Goal: Transaction & Acquisition: Book appointment/travel/reservation

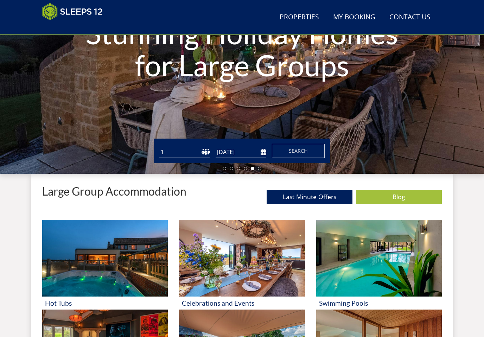
scroll to position [131, 0]
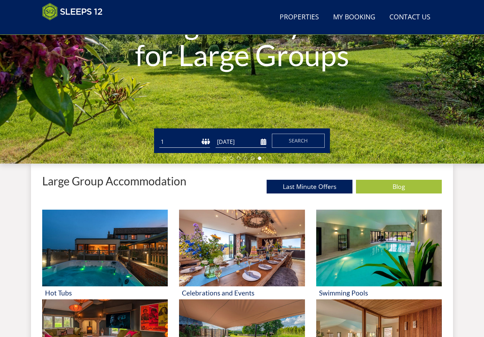
click at [244, 140] on input "[DATE]" at bounding box center [241, 142] width 51 height 12
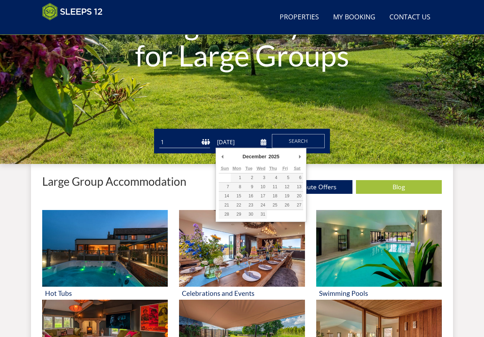
scroll to position [142, 0]
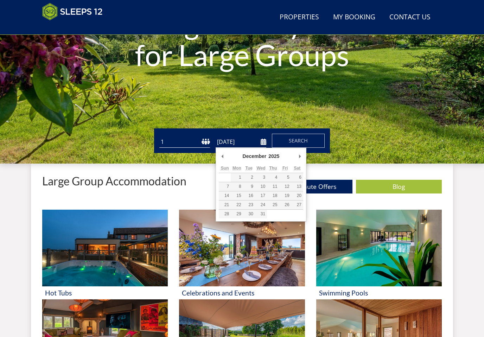
type input "26/12/2025"
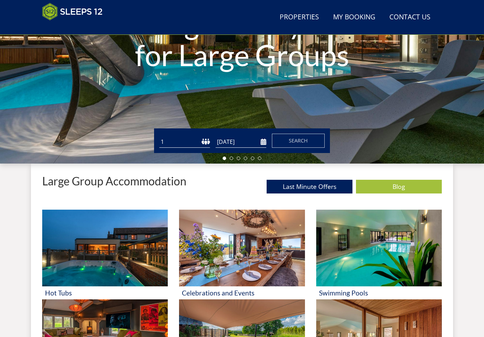
click at [306, 138] on span "Search" at bounding box center [298, 140] width 19 height 7
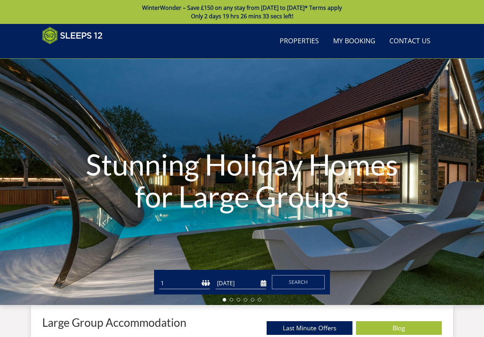
scroll to position [142, 0]
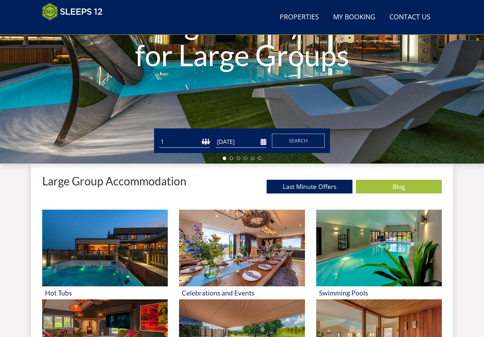
click at [258, 145] on input "26/12/2025" at bounding box center [241, 142] width 51 height 12
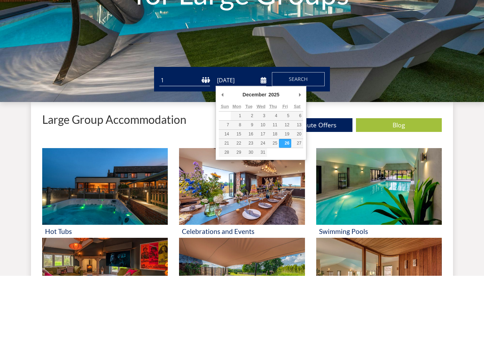
type input "29/12/2025"
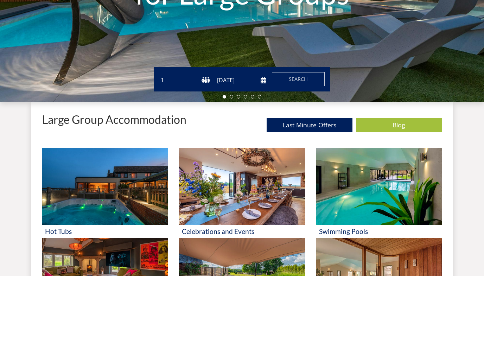
scroll to position [203, 0]
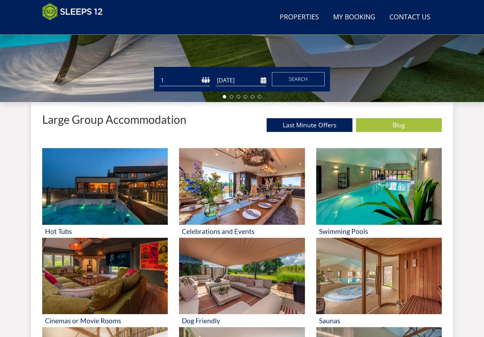
click at [305, 83] on button "Search" at bounding box center [298, 79] width 53 height 14
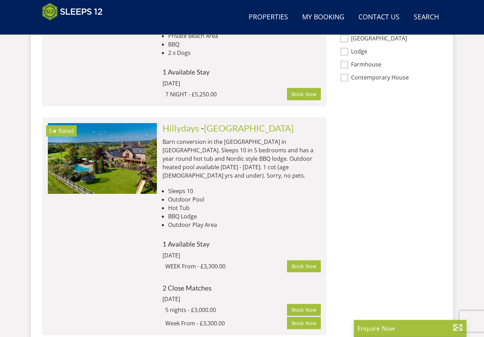
scroll to position [607, 0]
click at [77, 158] on img at bounding box center [102, 158] width 109 height 70
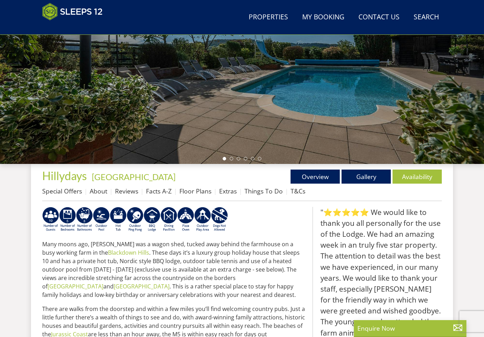
scroll to position [132, 0]
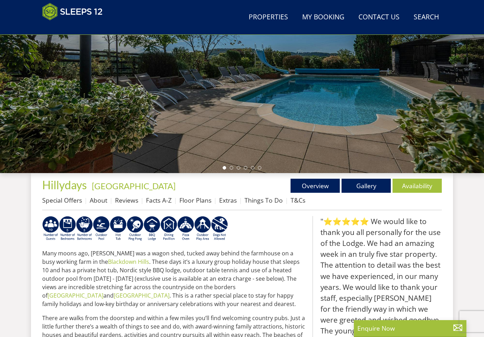
click at [370, 186] on link "Gallery" at bounding box center [366, 186] width 49 height 14
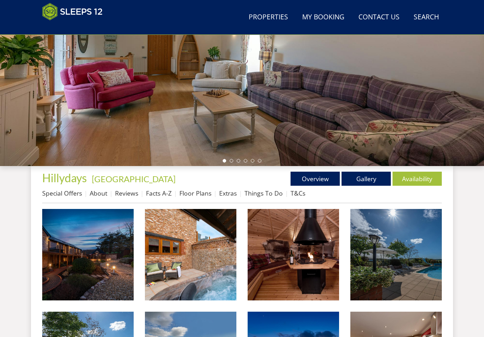
scroll to position [140, 0]
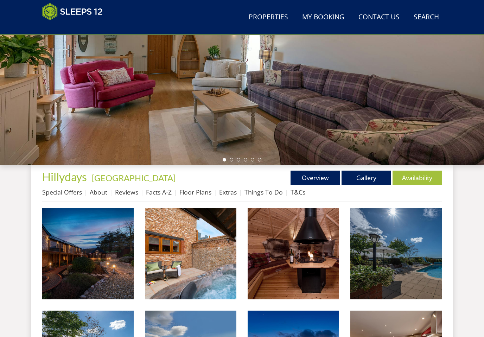
click at [79, 259] on img at bounding box center [88, 254] width 92 height 92
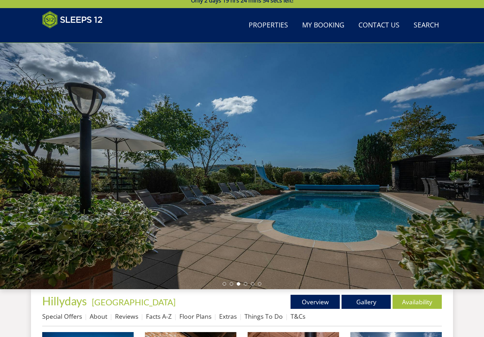
scroll to position [0, 0]
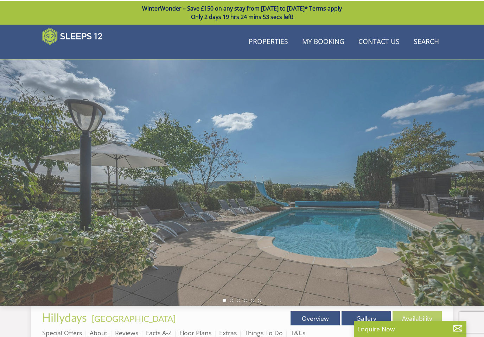
scroll to position [132, 0]
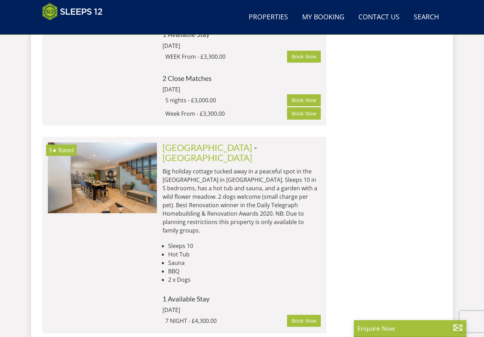
scroll to position [816, 0]
click at [92, 154] on img at bounding box center [102, 178] width 109 height 70
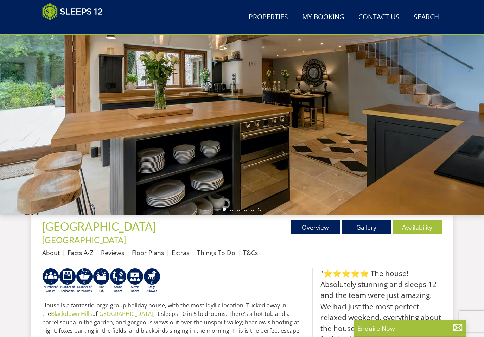
scroll to position [90, 0]
click at [371, 231] on link "Gallery" at bounding box center [366, 227] width 49 height 14
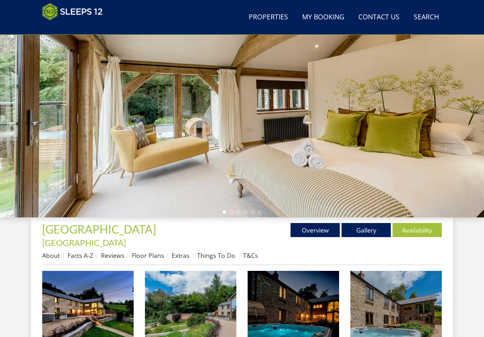
scroll to position [85, 0]
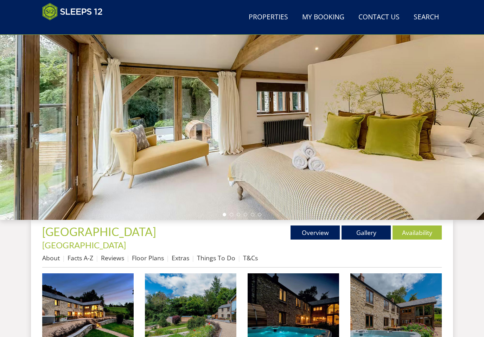
click at [102, 306] on img at bounding box center [88, 320] width 92 height 92
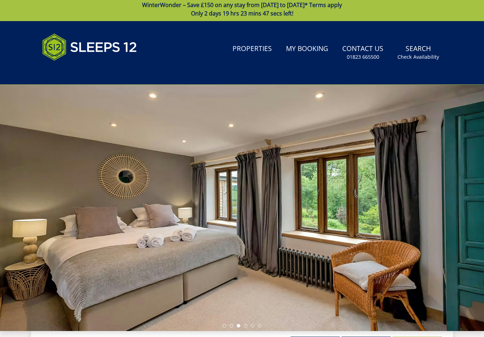
scroll to position [0, 0]
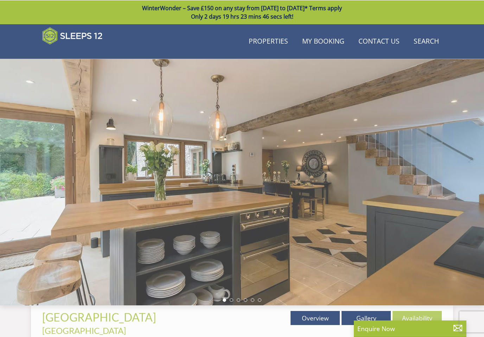
scroll to position [90, 0]
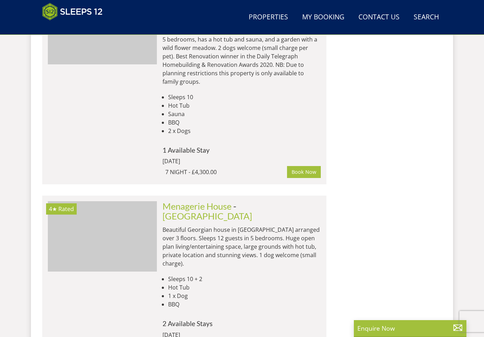
scroll to position [995, 0]
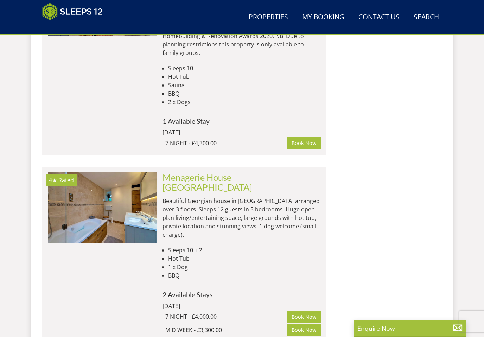
click at [89, 173] on img at bounding box center [102, 208] width 109 height 70
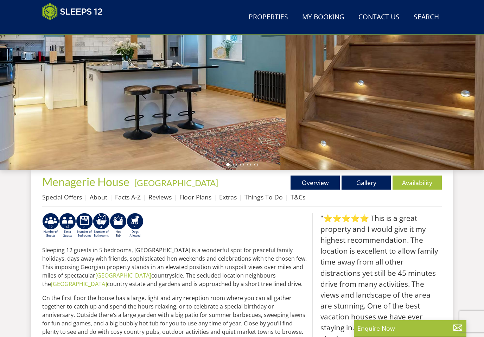
scroll to position [134, 0]
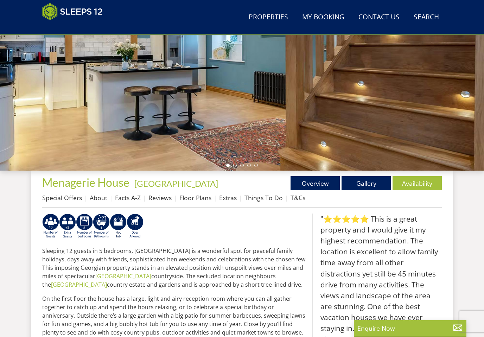
click at [362, 185] on link "Gallery" at bounding box center [366, 183] width 49 height 14
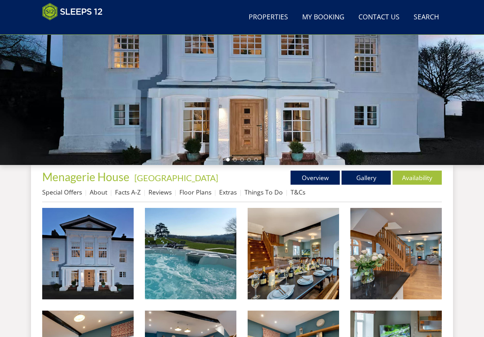
scroll to position [140, 0]
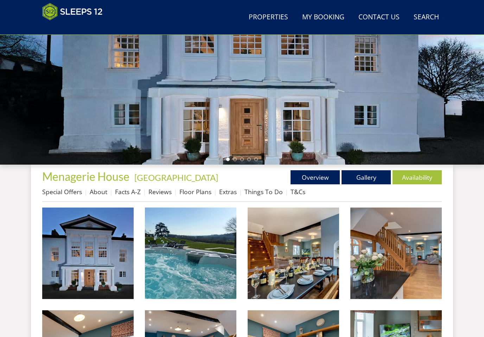
click at [110, 280] on img at bounding box center [88, 254] width 92 height 92
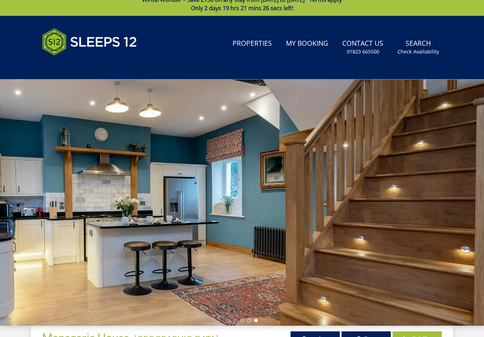
scroll to position [0, 0]
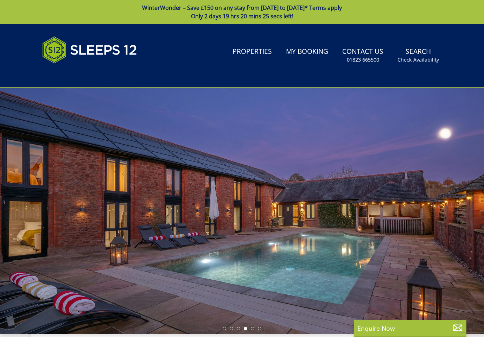
click at [415, 48] on link "Search Check Availability" at bounding box center [418, 55] width 47 height 23
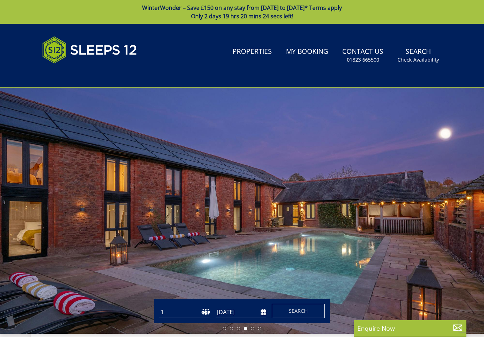
click at [428, 59] on small "Check Availability" at bounding box center [419, 59] width 42 height 7
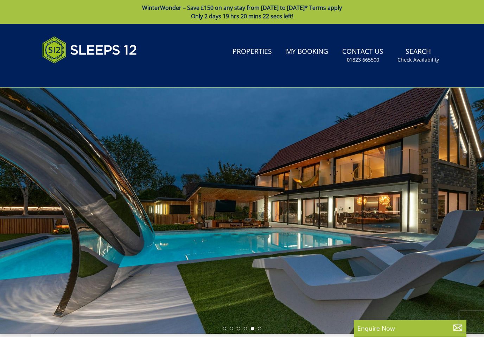
click at [416, 63] on small "Check Availability" at bounding box center [419, 59] width 42 height 7
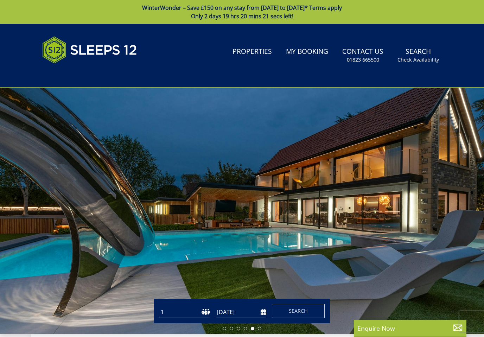
click at [256, 311] on input "29/12/2025" at bounding box center [241, 313] width 51 height 12
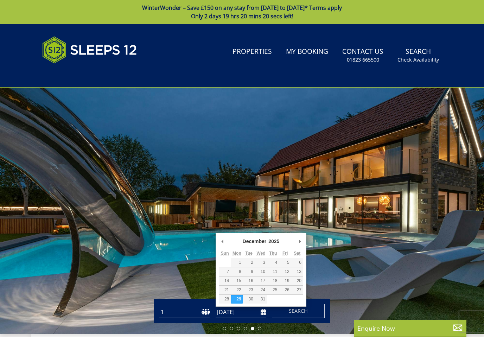
scroll to position [55, 0]
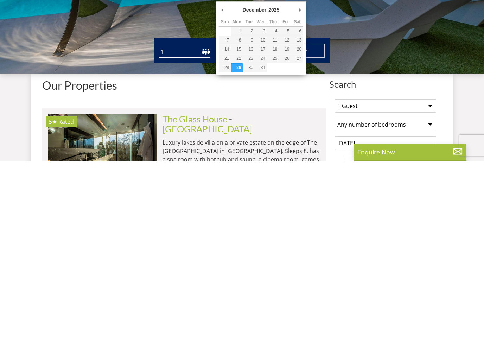
click at [258, 183] on select "January February March April May June July August September October November De…" at bounding box center [258, 186] width 33 height 7
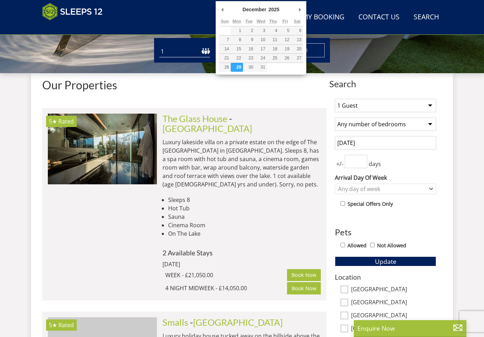
click at [274, 11] on select "2025 2026 2027 2028 2029 2030 2031 2032 2033 2034 2035" at bounding box center [277, 9] width 19 height 7
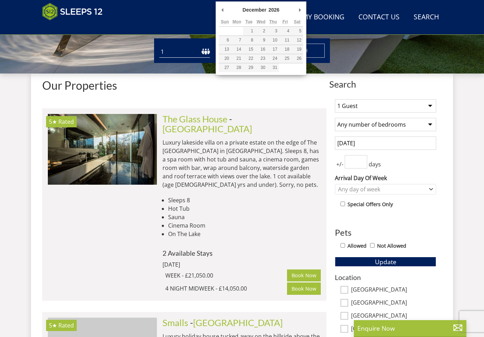
type input "[DATE]"
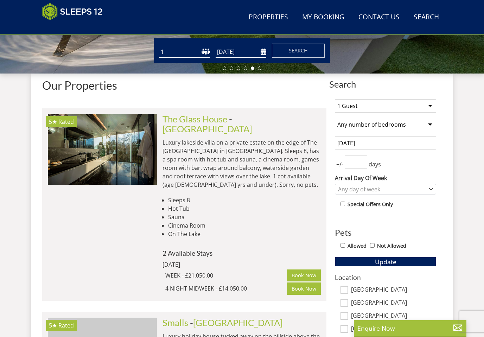
scroll to position [232, 0]
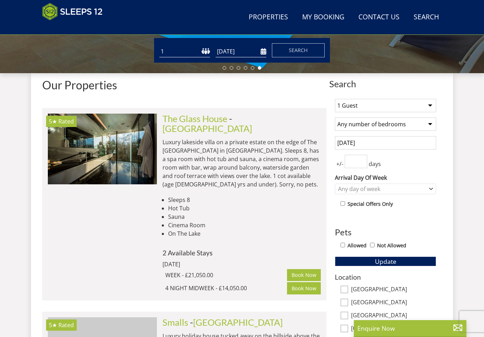
click at [305, 52] on span "Search" at bounding box center [298, 50] width 19 height 7
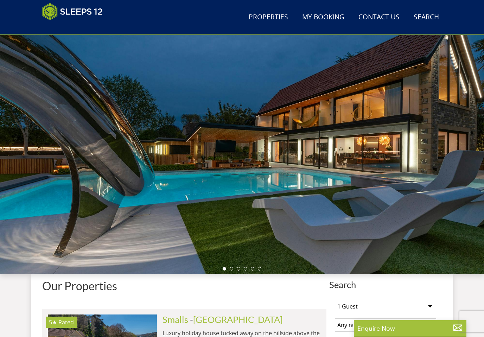
click at [431, 13] on link "Search Check Availability" at bounding box center [426, 18] width 31 height 16
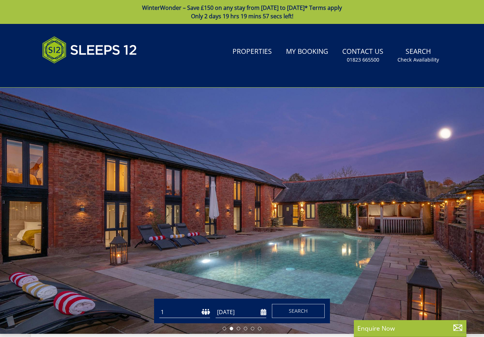
click at [264, 314] on input "[DATE]" at bounding box center [241, 313] width 51 height 12
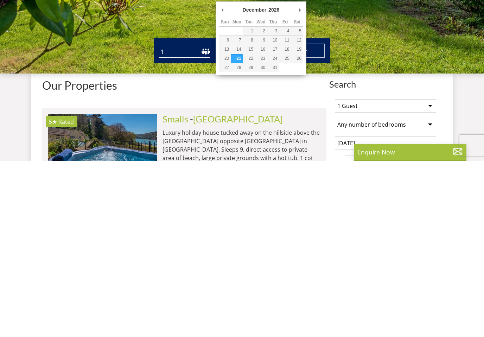
click at [133, 215] on div "Guests 1 2 3 4 5 6 7 8 9 10 11 12 13 14 15 16 17 18 19 20 21 22 23 24 25 26 27 …" at bounding box center [242, 227] width 484 height 25
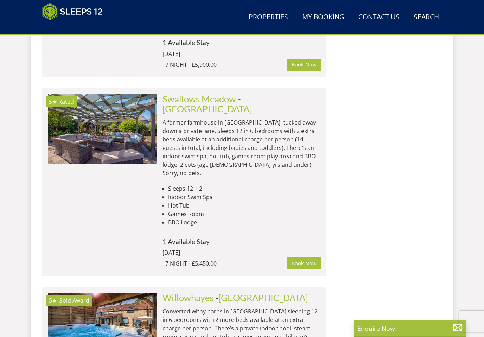
scroll to position [2114, 0]
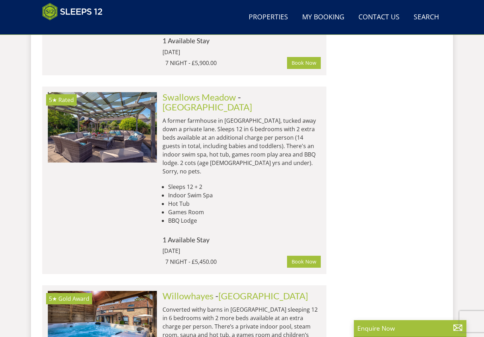
click at [83, 291] on img at bounding box center [102, 326] width 109 height 70
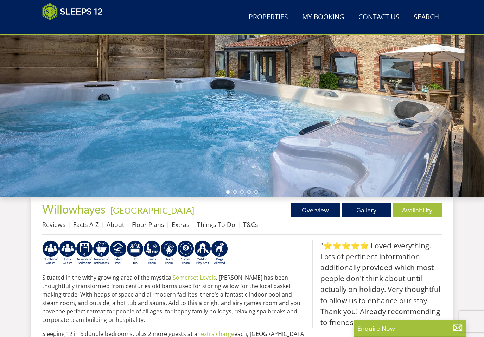
scroll to position [106, 0]
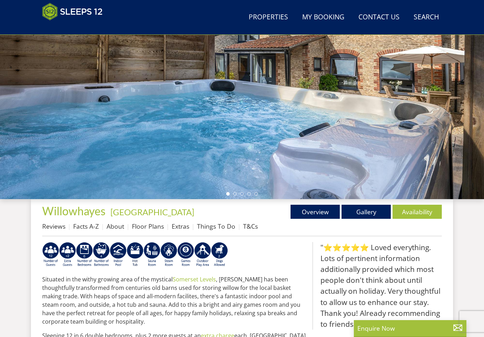
click at [367, 213] on link "Gallery" at bounding box center [366, 212] width 49 height 14
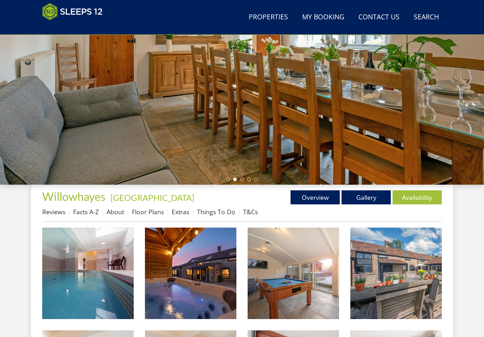
scroll to position [120, 0]
click at [107, 274] on img at bounding box center [88, 274] width 92 height 92
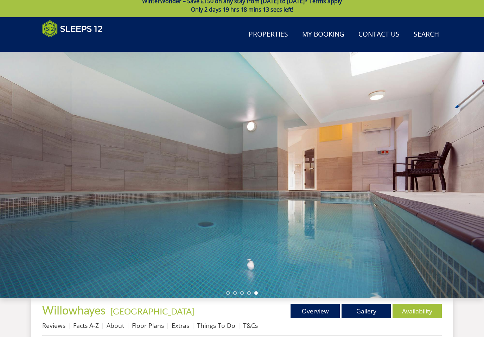
scroll to position [0, 0]
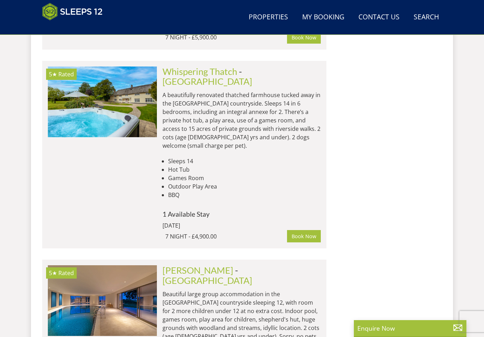
scroll to position [3238, 0]
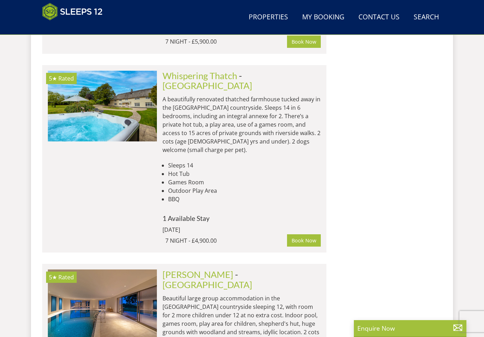
click at [100, 270] on img at bounding box center [102, 305] width 109 height 70
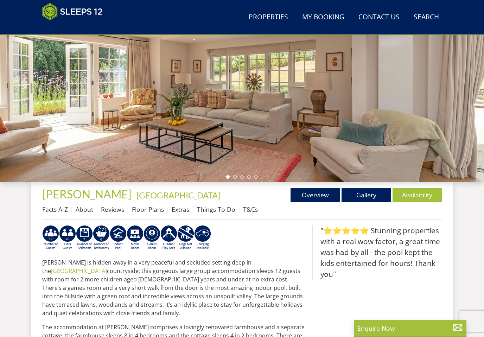
scroll to position [123, 0]
click at [365, 192] on link "Gallery" at bounding box center [366, 195] width 49 height 14
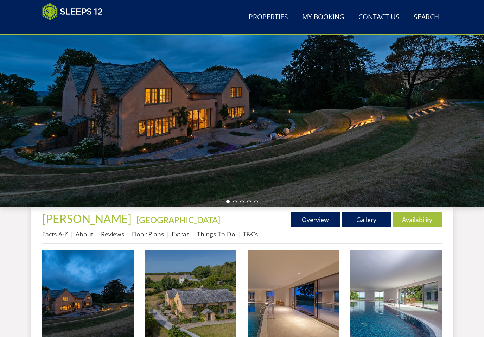
scroll to position [99, 0]
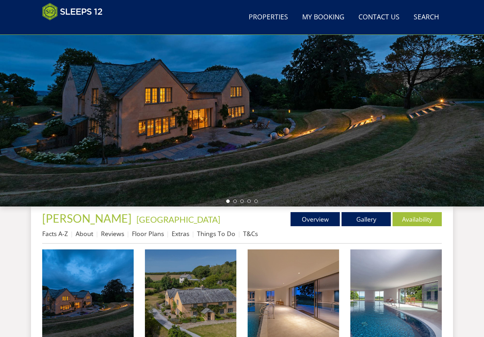
click at [89, 301] on img at bounding box center [88, 296] width 92 height 92
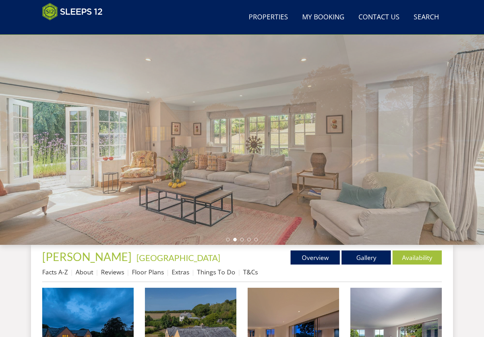
scroll to position [0, 0]
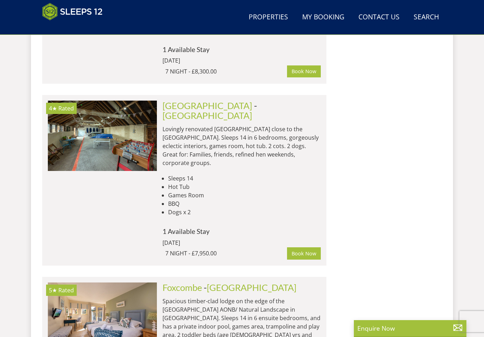
scroll to position [3595, 0]
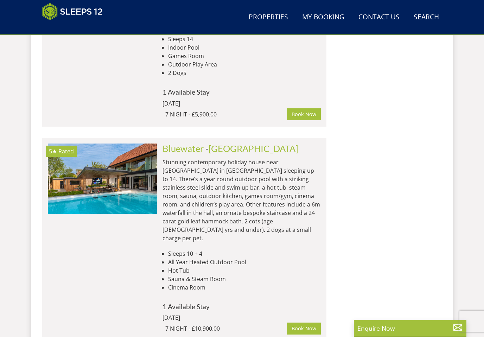
scroll to position [4107, 0]
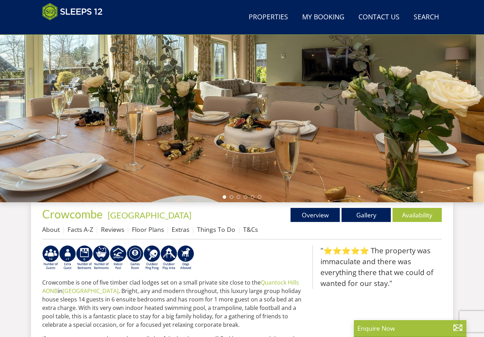
scroll to position [102, 0]
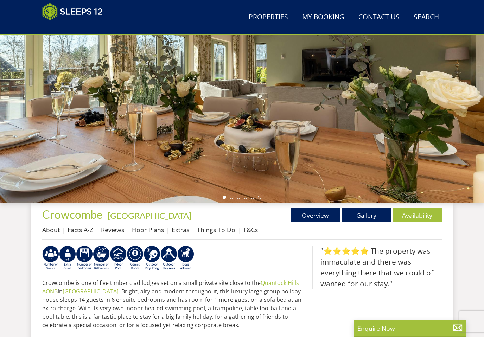
click at [372, 212] on link "Gallery" at bounding box center [366, 215] width 49 height 14
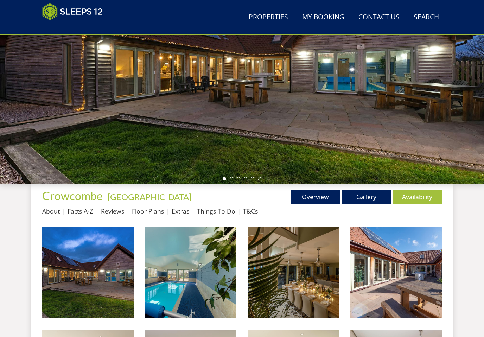
scroll to position [121, 0]
click at [89, 267] on img at bounding box center [88, 273] width 92 height 92
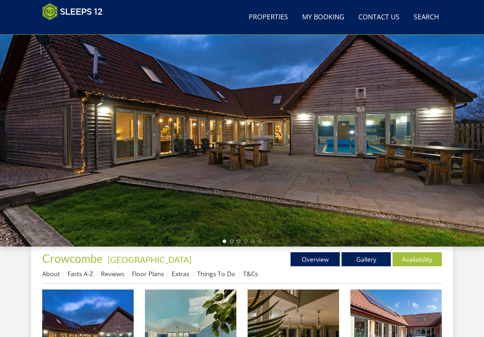
scroll to position [0, 0]
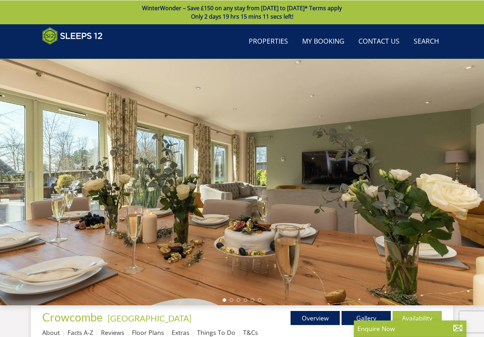
scroll to position [102, 0]
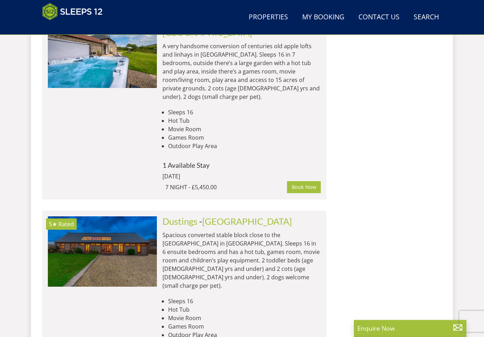
scroll to position [5650, 0]
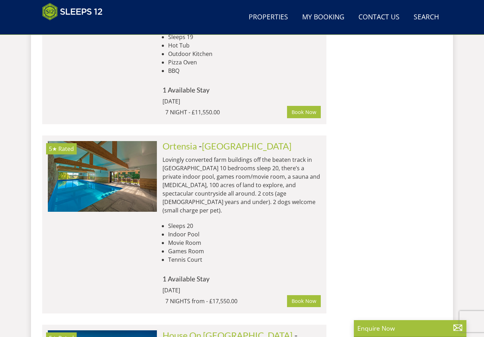
scroll to position [7361, 0]
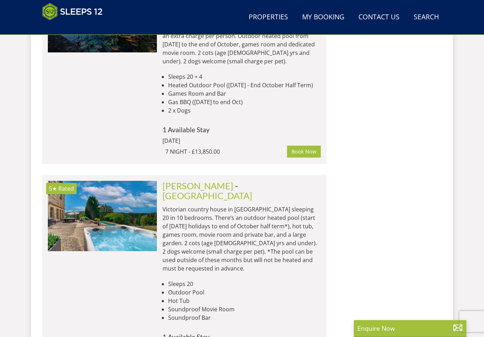
scroll to position [7715, 0]
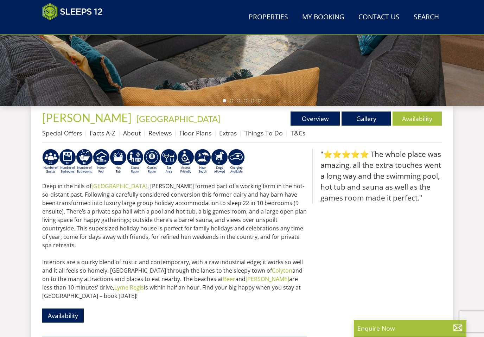
scroll to position [199, 0]
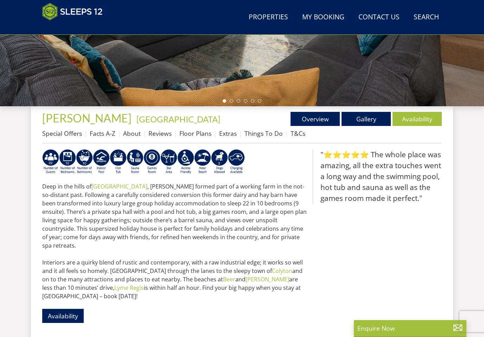
click at [371, 118] on link "Gallery" at bounding box center [366, 119] width 49 height 14
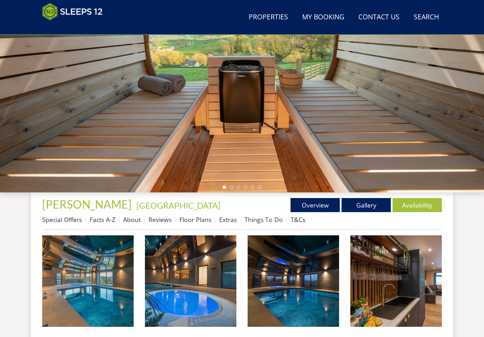
scroll to position [119, 0]
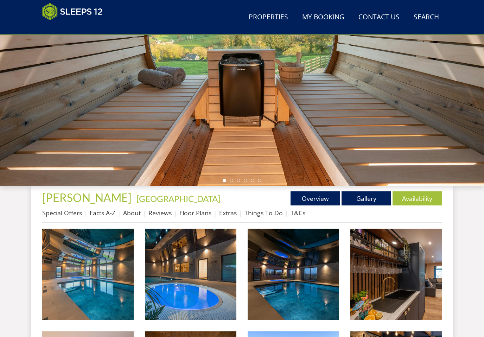
click at [63, 291] on img at bounding box center [88, 275] width 92 height 92
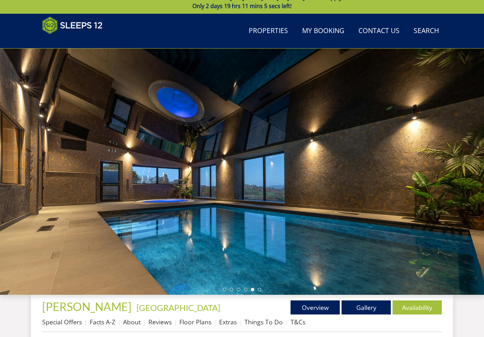
scroll to position [0, 0]
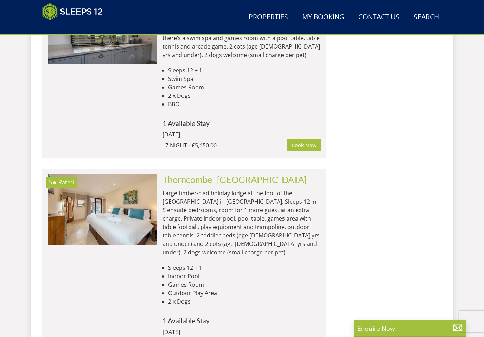
scroll to position [1447, 0]
click at [79, 175] on img at bounding box center [102, 210] width 109 height 70
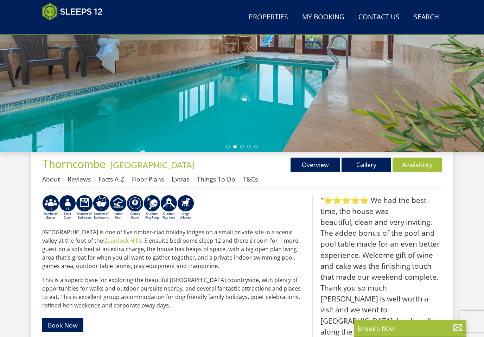
scroll to position [148, 0]
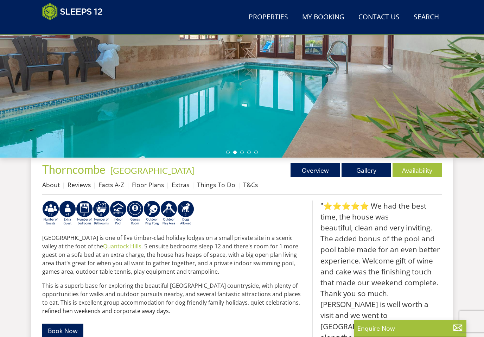
click at [415, 170] on link "Availability" at bounding box center [417, 170] width 49 height 14
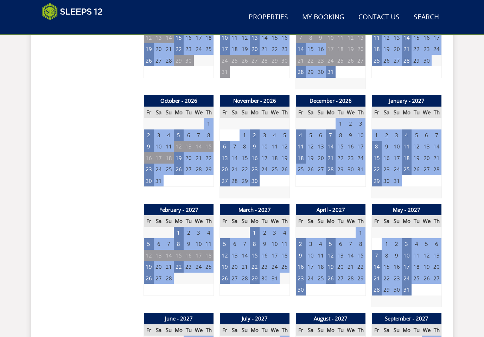
scroll to position [580, 0]
click at [330, 153] on td "21" at bounding box center [331, 158] width 10 height 12
click at [332, 182] on link "7 NIGHT - £5,500.00" at bounding box center [328, 181] width 50 height 7
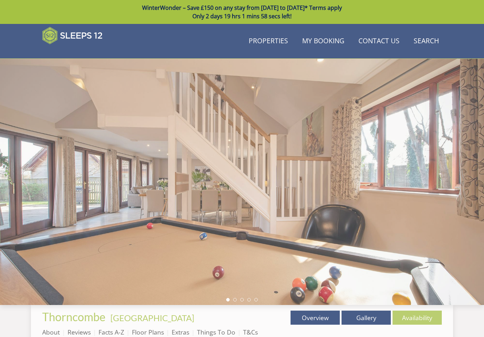
scroll to position [580, 0]
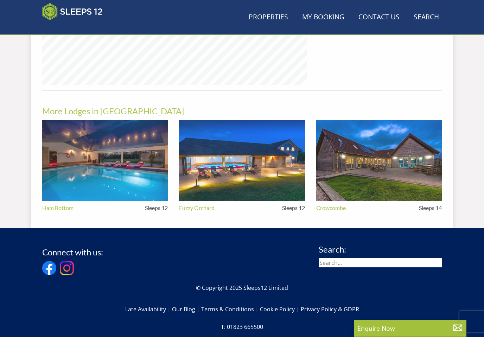
scroll to position [148, 0]
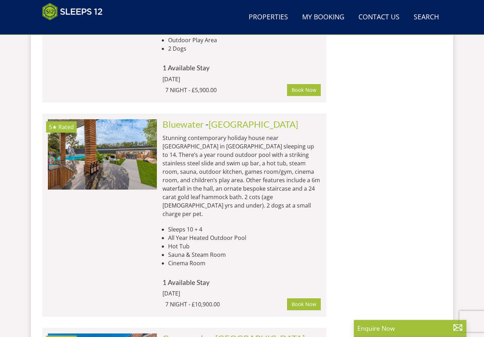
scroll to position [4131, 0]
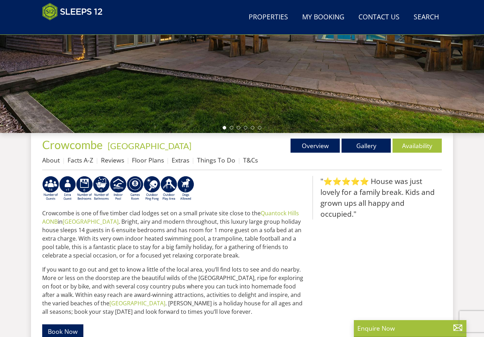
scroll to position [169, 0]
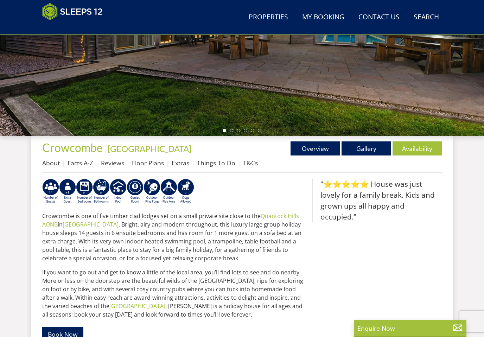
click at [425, 153] on link "Availability" at bounding box center [417, 149] width 49 height 14
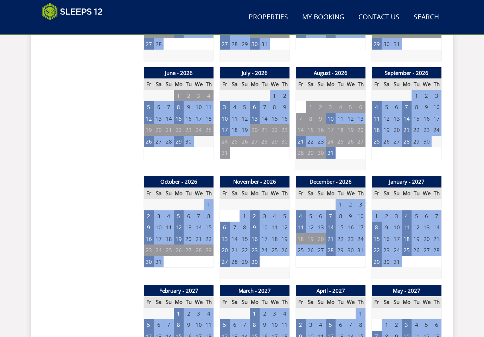
scroll to position [520, 0]
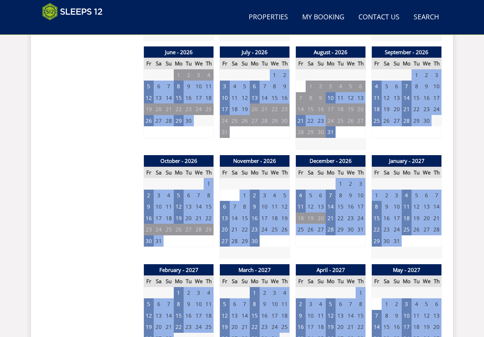
click at [326, 214] on td "21" at bounding box center [331, 219] width 10 height 12
click at [318, 242] on link "7 NIGHT - £5,900.00" at bounding box center [328, 242] width 50 height 7
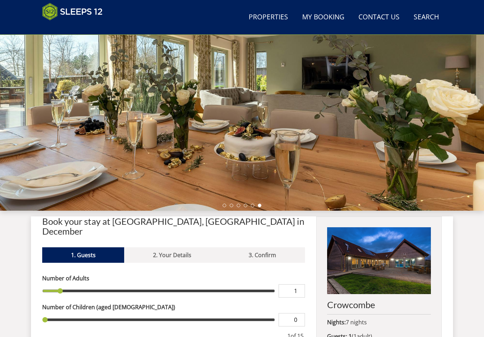
scroll to position [93, 0]
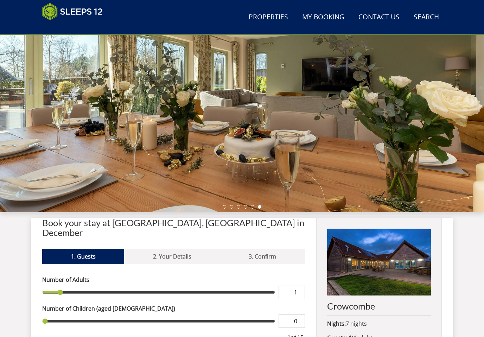
click at [373, 270] on img at bounding box center [379, 262] width 104 height 67
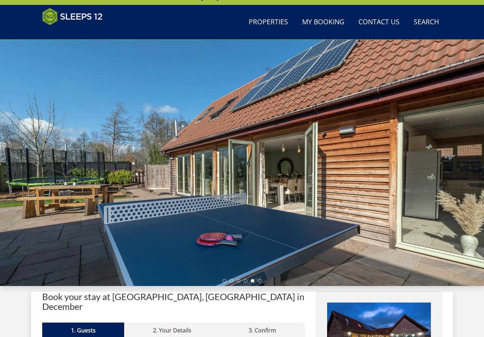
scroll to position [0, 0]
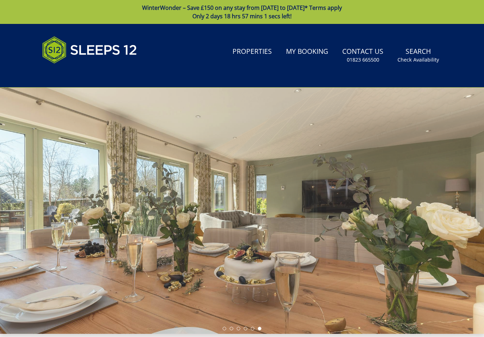
scroll to position [520, 0]
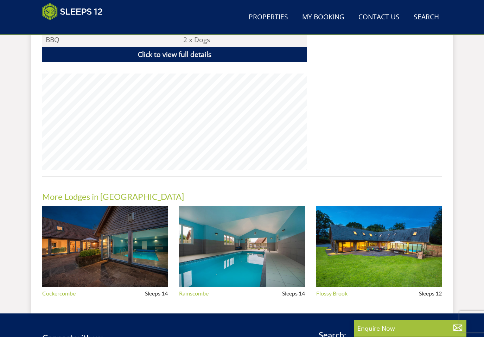
scroll to position [169, 0]
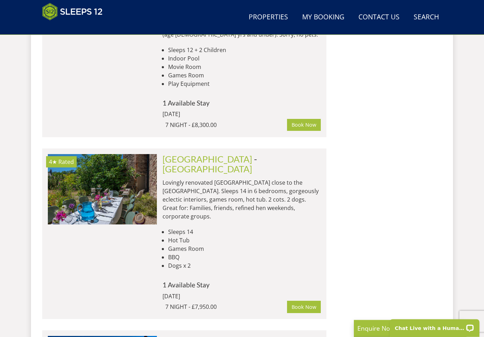
scroll to position [3546, 0]
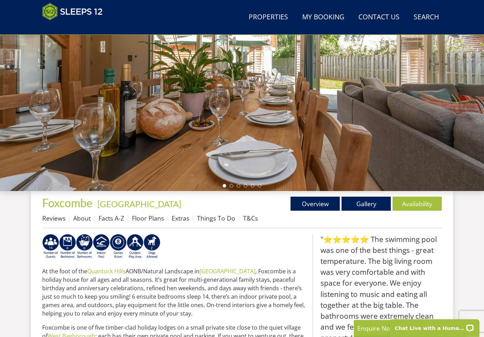
scroll to position [114, 0]
click at [369, 209] on link "Gallery" at bounding box center [366, 204] width 49 height 14
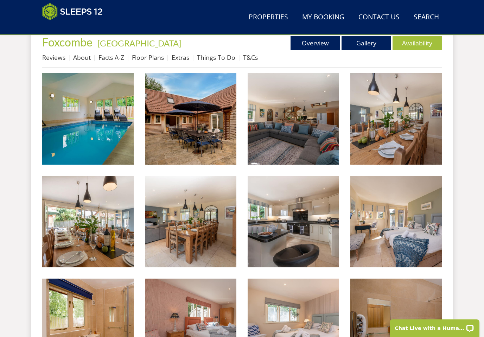
scroll to position [274, 0]
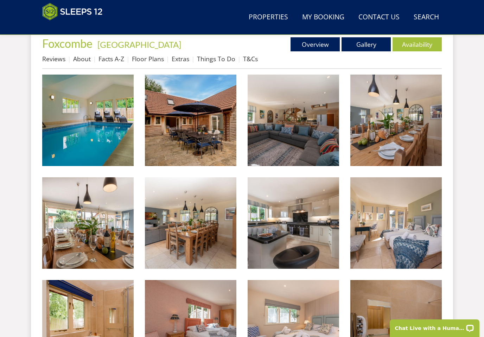
click at [115, 148] on img at bounding box center [88, 121] width 92 height 92
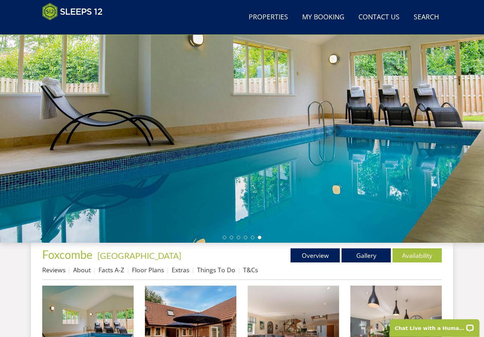
scroll to position [0, 0]
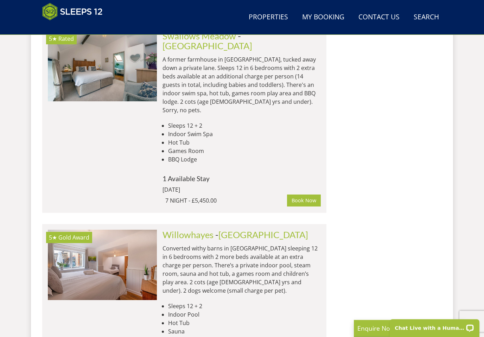
scroll to position [2175, 0]
click at [79, 230] on img at bounding box center [102, 265] width 109 height 70
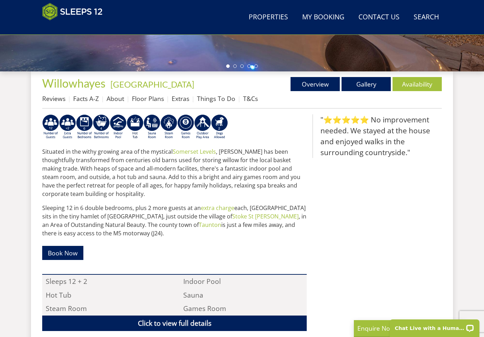
click at [402, 85] on link "Availability" at bounding box center [417, 84] width 49 height 14
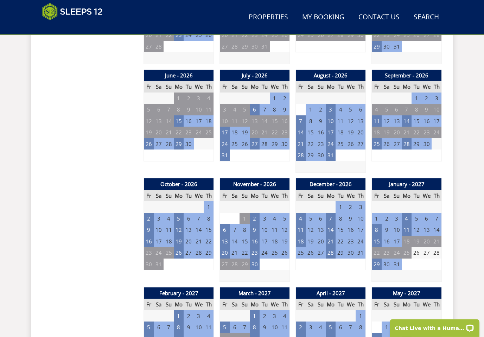
scroll to position [505, 0]
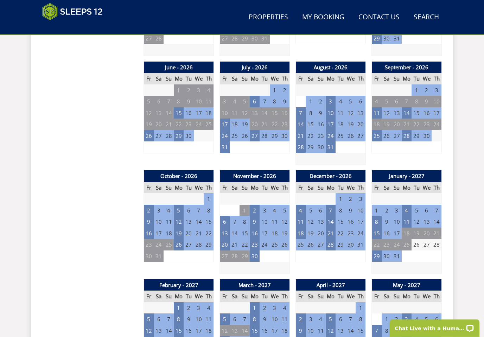
click at [326, 228] on td "20" at bounding box center [321, 234] width 10 height 12
click at [330, 230] on td "21" at bounding box center [331, 234] width 10 height 12
click at [330, 258] on link "7 NIGHT - £5,900.00" at bounding box center [328, 257] width 50 height 7
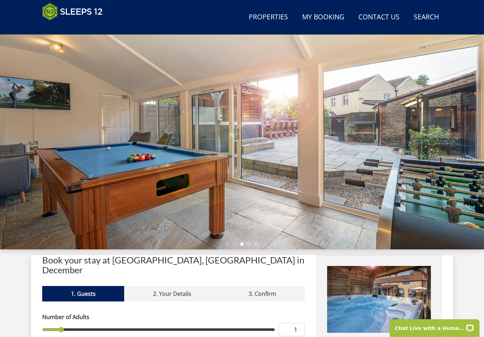
scroll to position [47, 0]
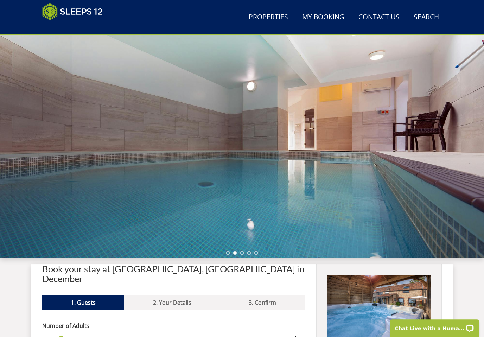
scroll to position [11, 0]
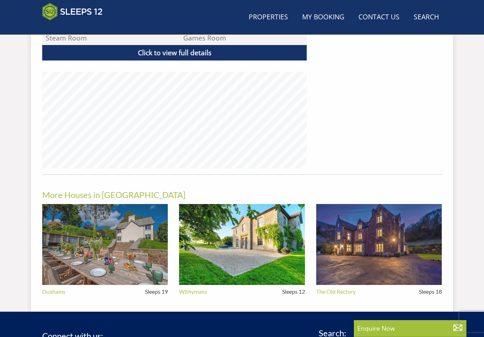
scroll to position [234, 0]
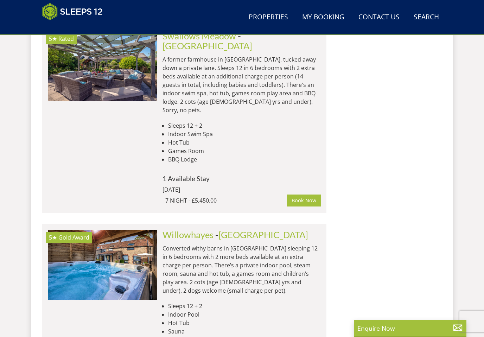
scroll to position [0, 1967]
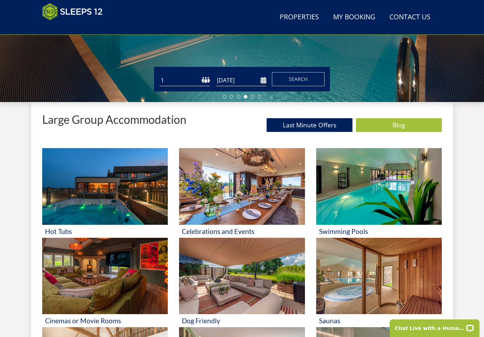
click at [278, 123] on link "Last Minute Offers" at bounding box center [310, 125] width 86 height 14
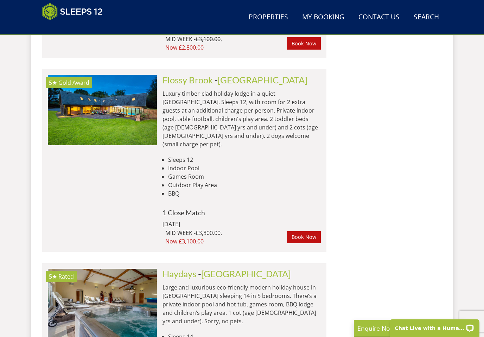
scroll to position [3142, 0]
click at [74, 269] on img at bounding box center [102, 304] width 109 height 70
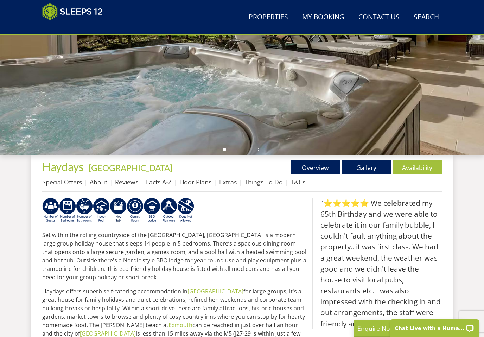
scroll to position [147, 0]
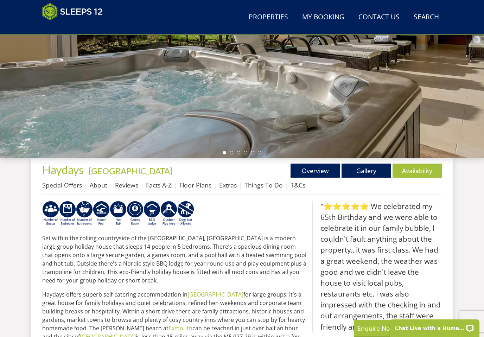
click at [367, 172] on link "Gallery" at bounding box center [366, 171] width 49 height 14
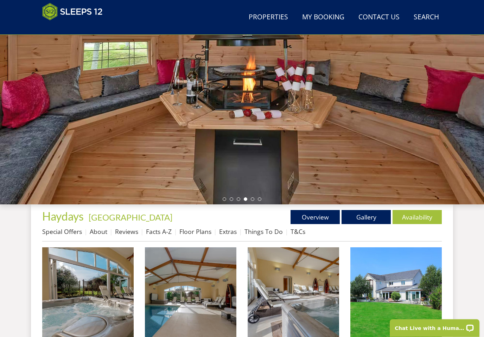
scroll to position [101, 0]
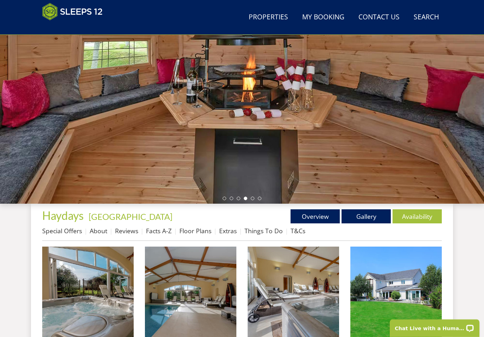
click at [78, 258] on img at bounding box center [88, 293] width 92 height 92
